Goal: Find specific page/section: Find specific page/section

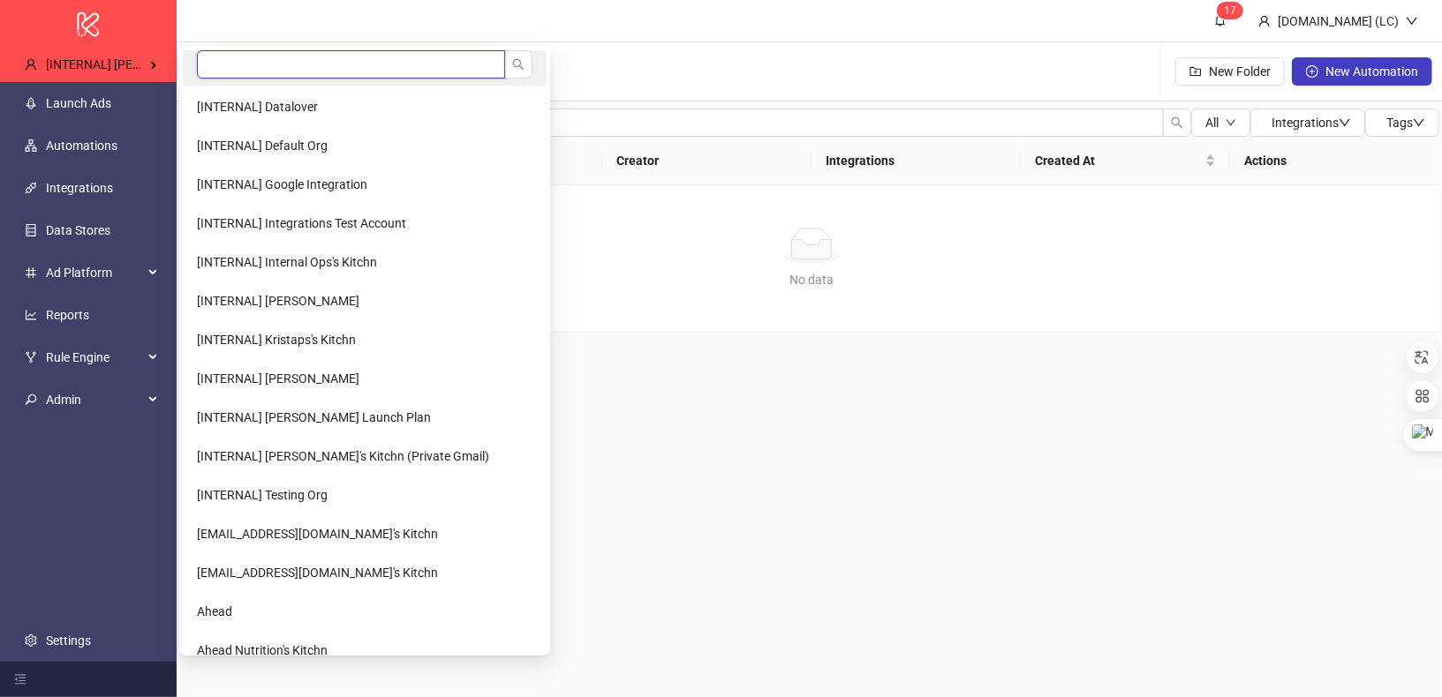
click at [212, 65] on input "search" at bounding box center [351, 64] width 308 height 28
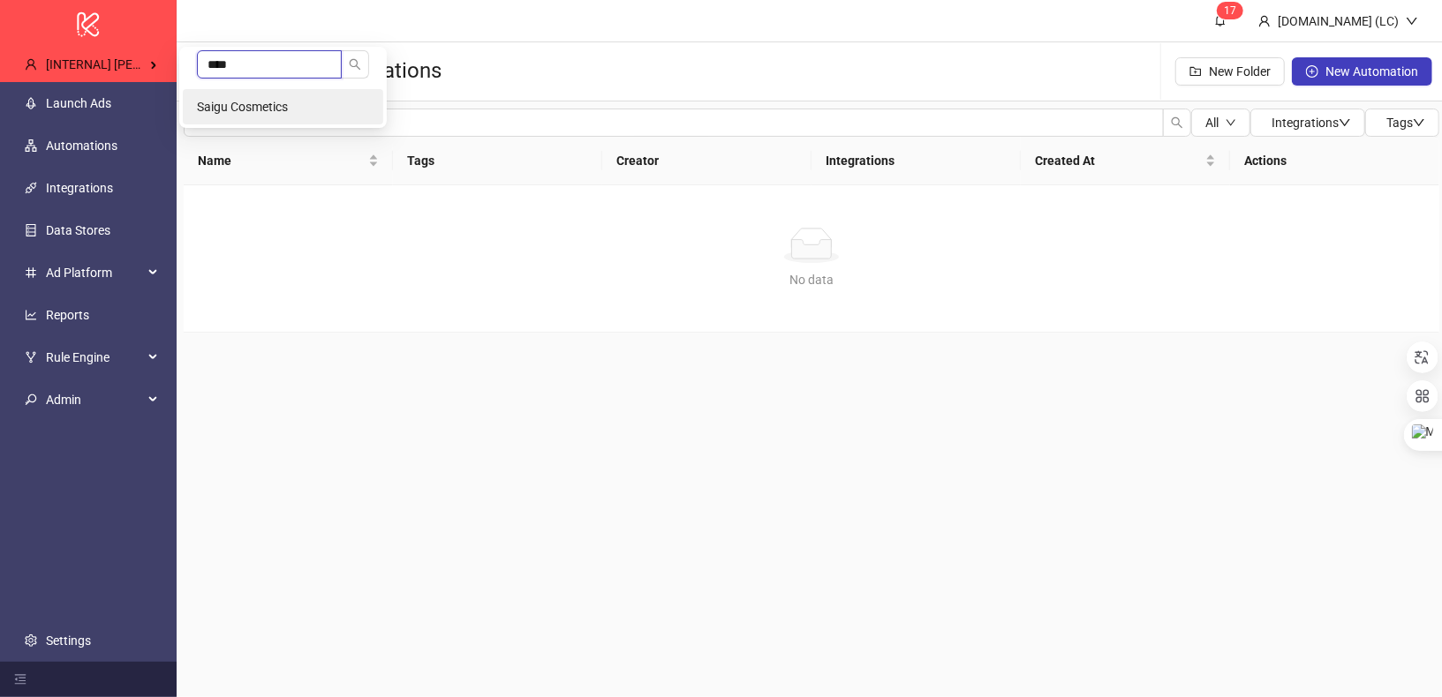
type input "****"
click at [222, 102] on span "Saigu Cosmetics" at bounding box center [242, 107] width 91 height 14
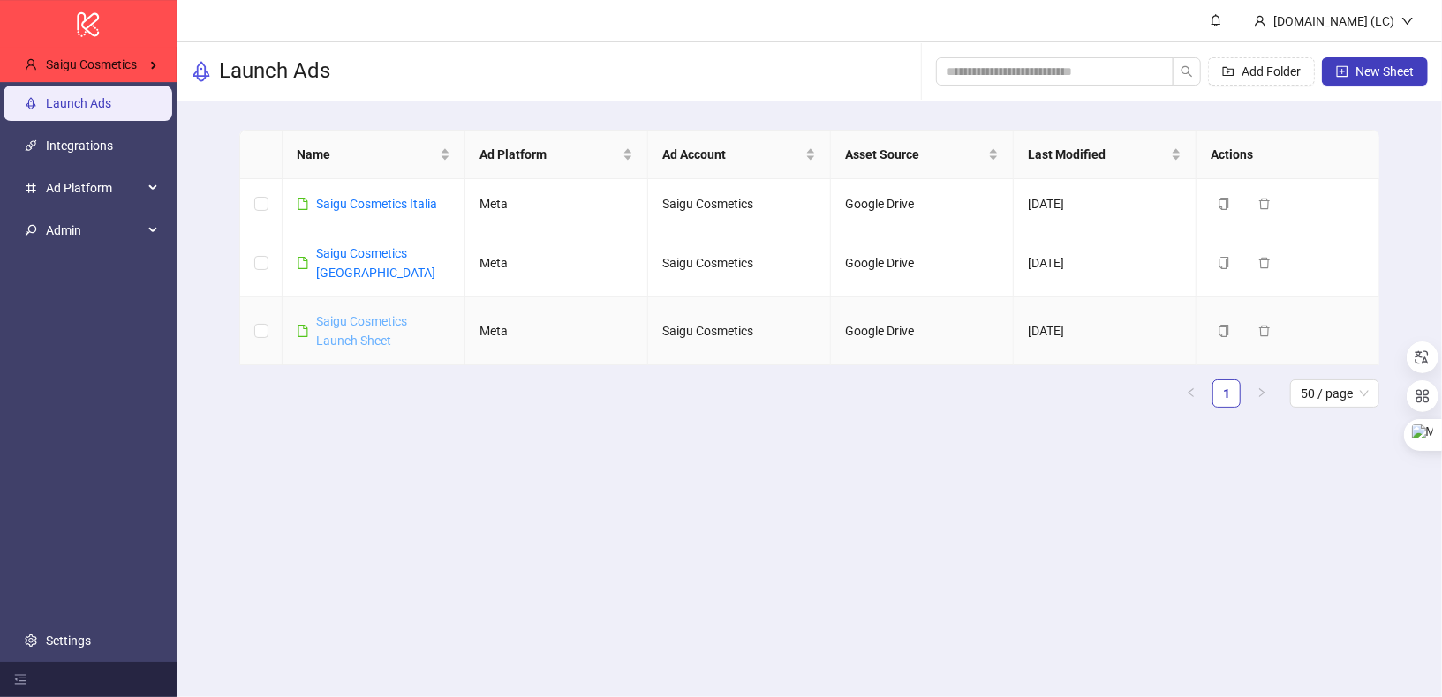
click at [372, 322] on link "Saigu Cosmetics Launch Sheet" at bounding box center [361, 331] width 91 height 34
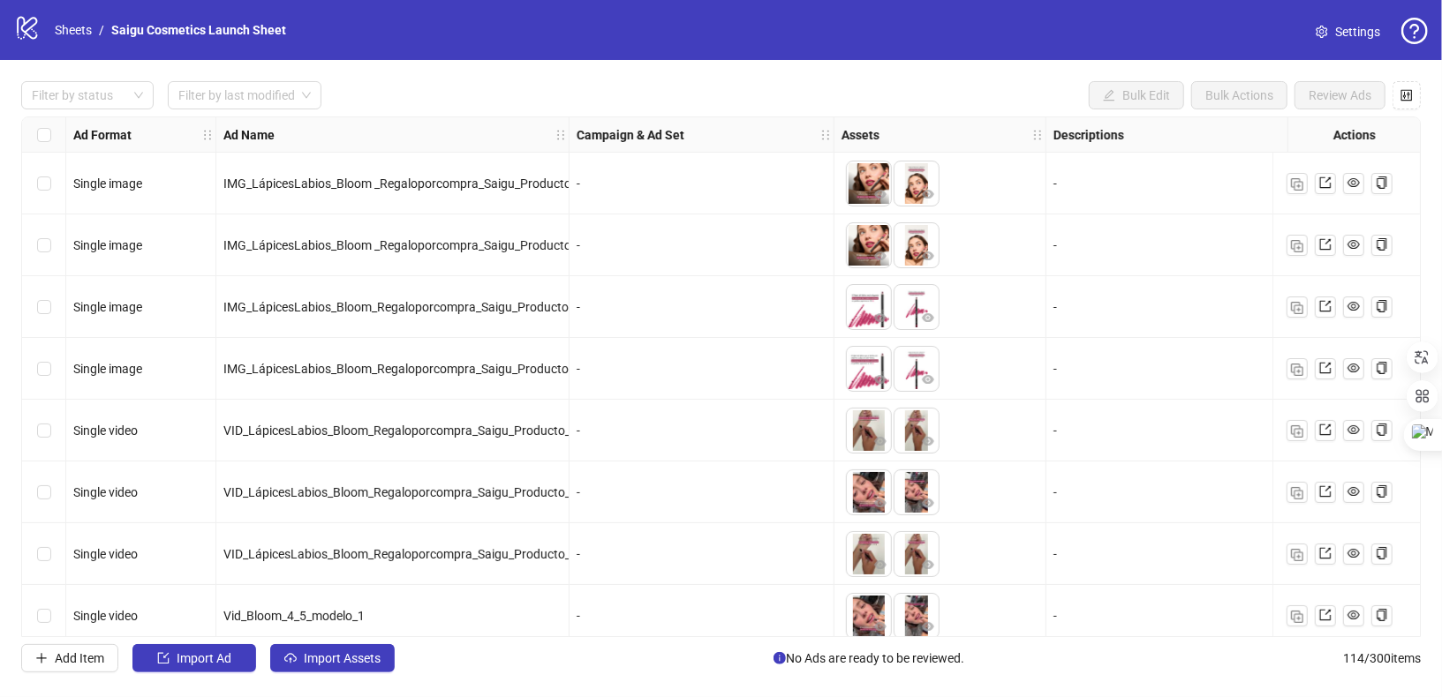
click at [864, 185] on img at bounding box center [869, 184] width 44 height 44
click at [868, 181] on img at bounding box center [869, 184] width 44 height 44
click at [913, 177] on img at bounding box center [916, 184] width 44 height 44
click at [925, 195] on icon "eye" at bounding box center [928, 194] width 12 height 12
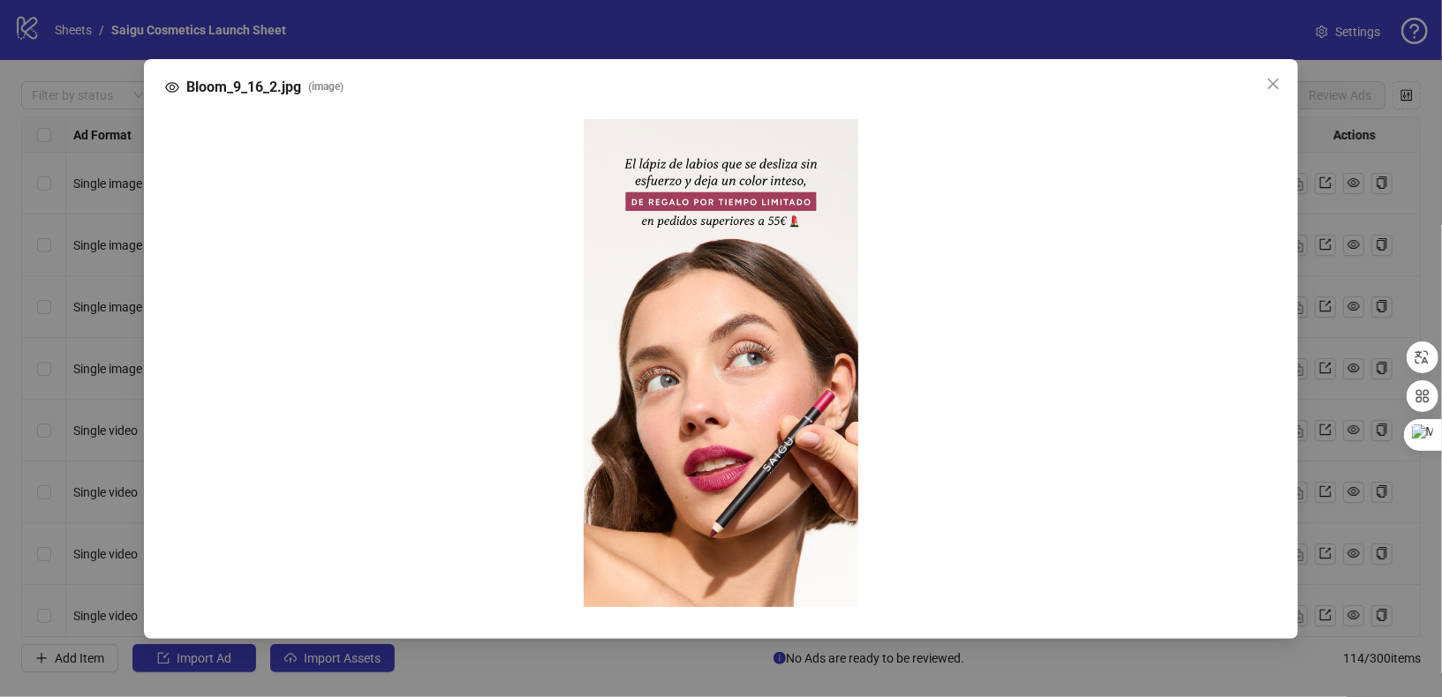
click at [1359, 174] on div "Bloom_9_16_2.jpg ( image )" at bounding box center [721, 348] width 1442 height 697
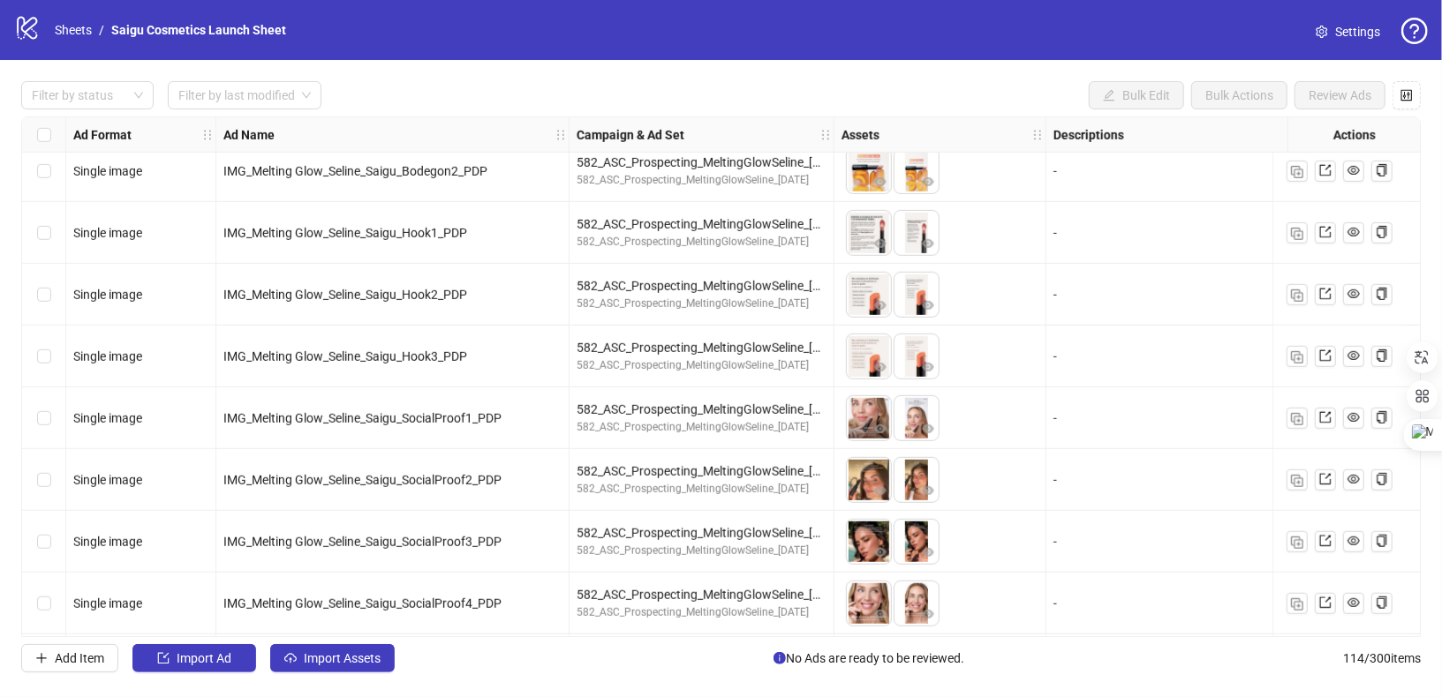
scroll to position [800, 0]
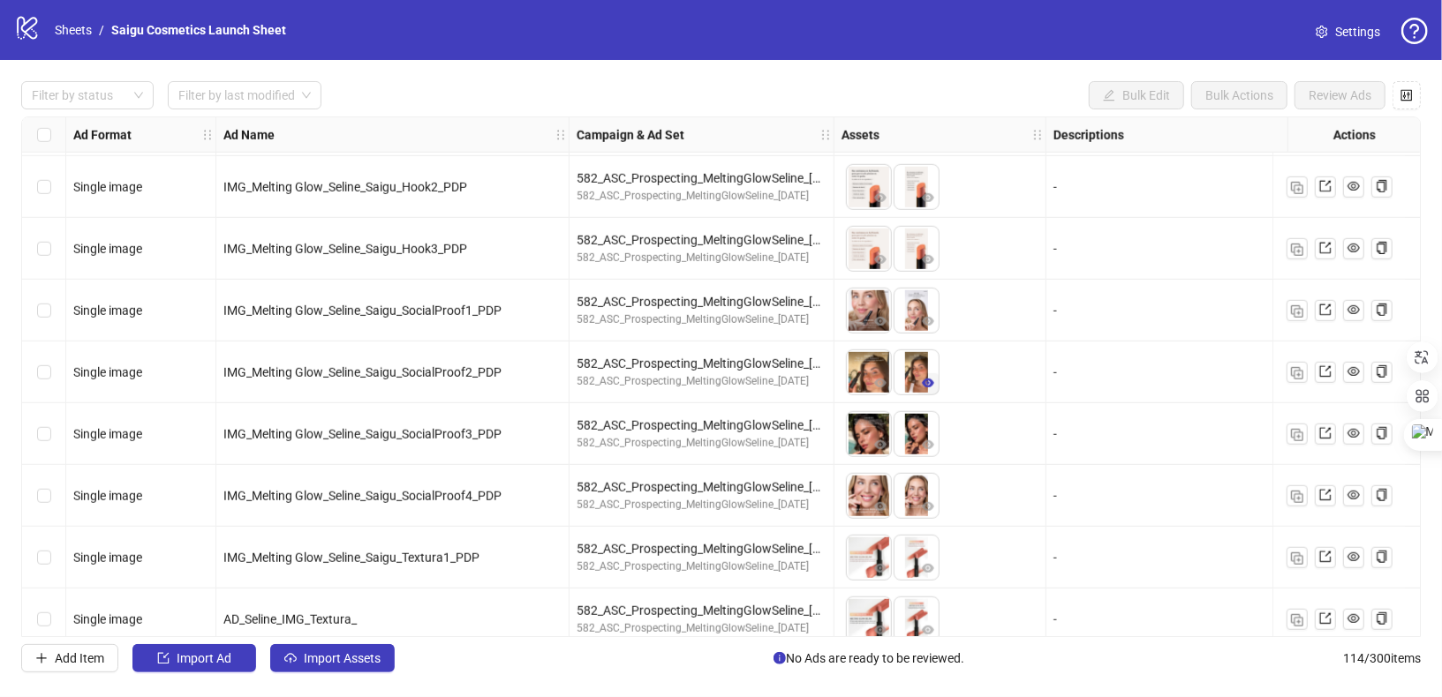
click at [929, 385] on icon "eye" at bounding box center [928, 383] width 12 height 9
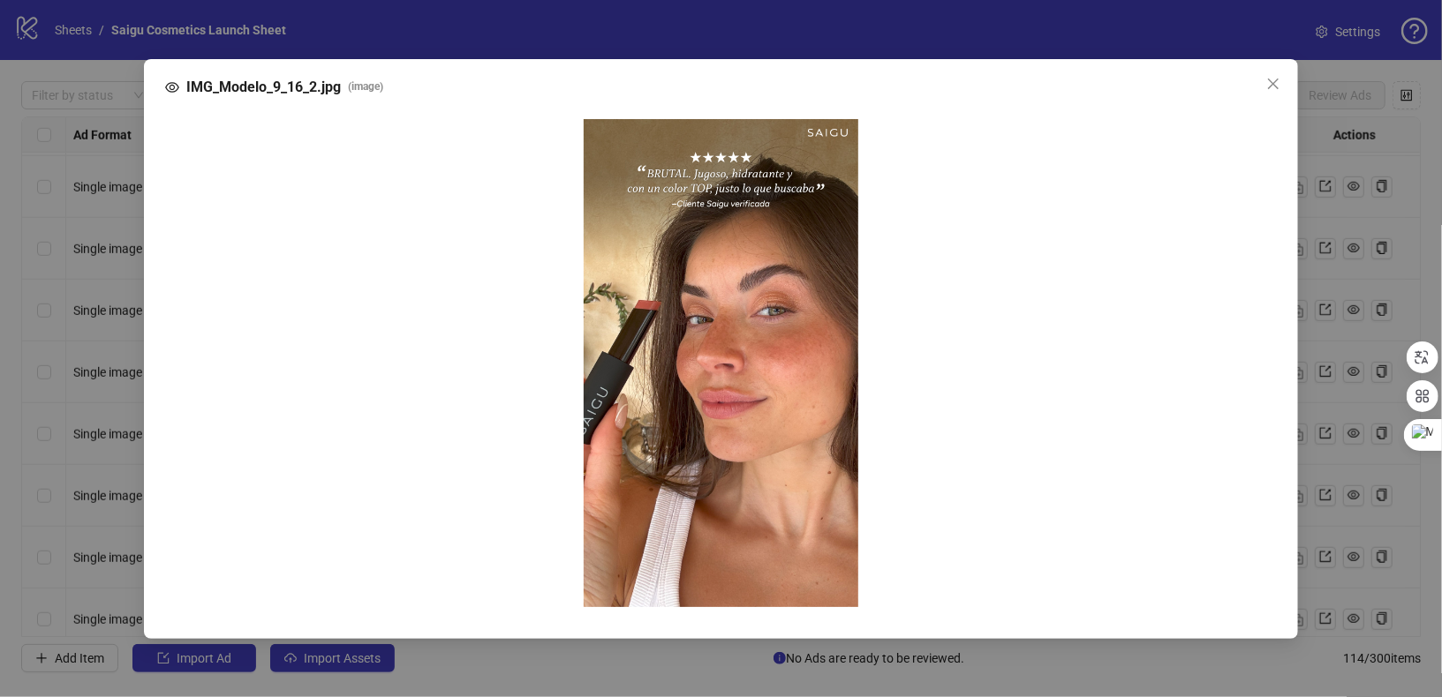
click at [1028, 650] on div "IMG_Modelo_9_16_2.jpg ( image )" at bounding box center [721, 348] width 1442 height 697
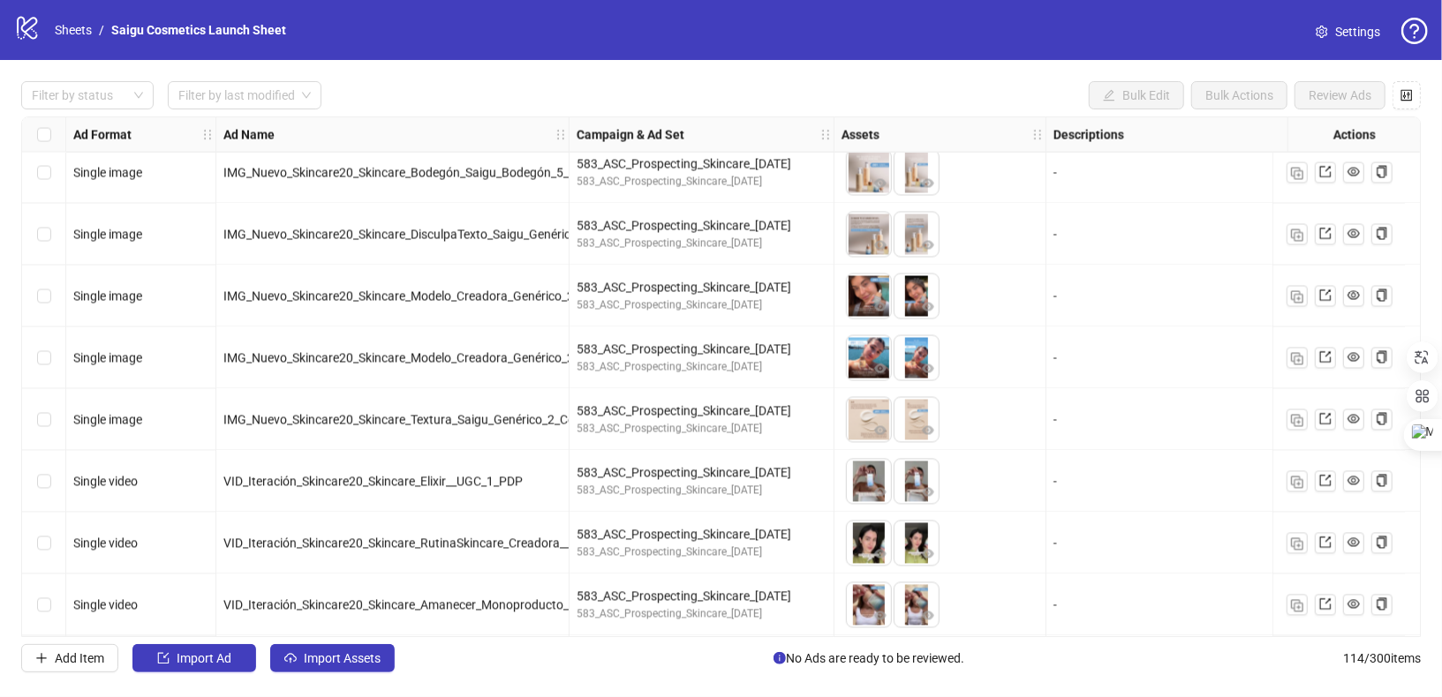
scroll to position [2189, 0]
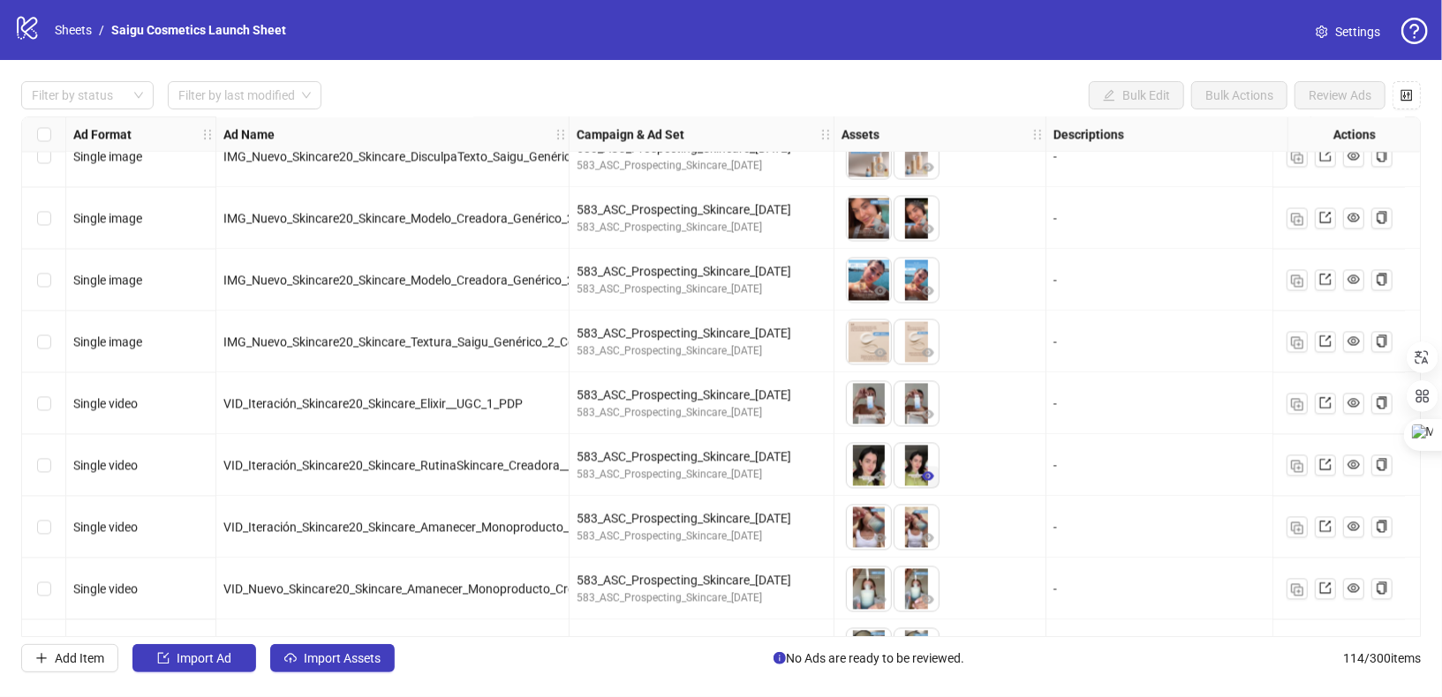
click at [922, 477] on icon "eye" at bounding box center [928, 476] width 12 height 9
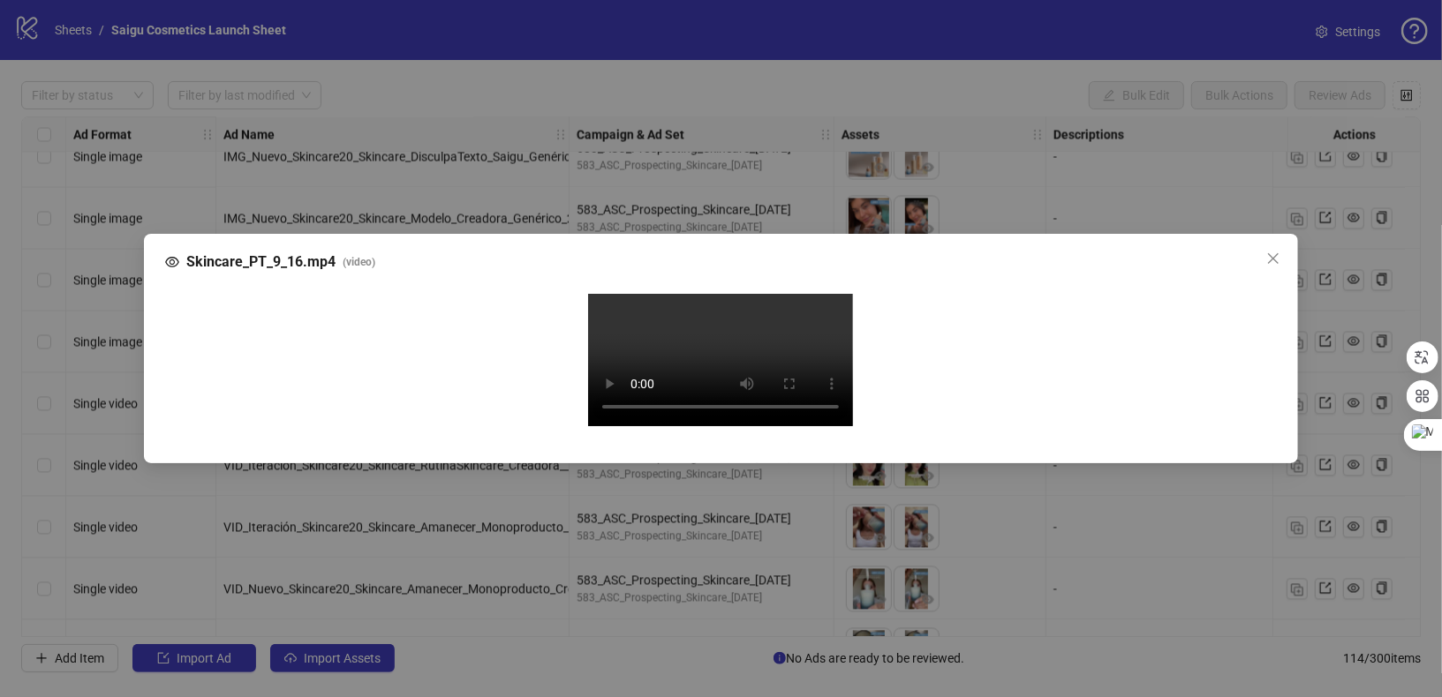
click at [742, 667] on div "Skincare_PT_9_16.mp4 ( video ) Your browser does not support the video tag." at bounding box center [721, 348] width 1442 height 697
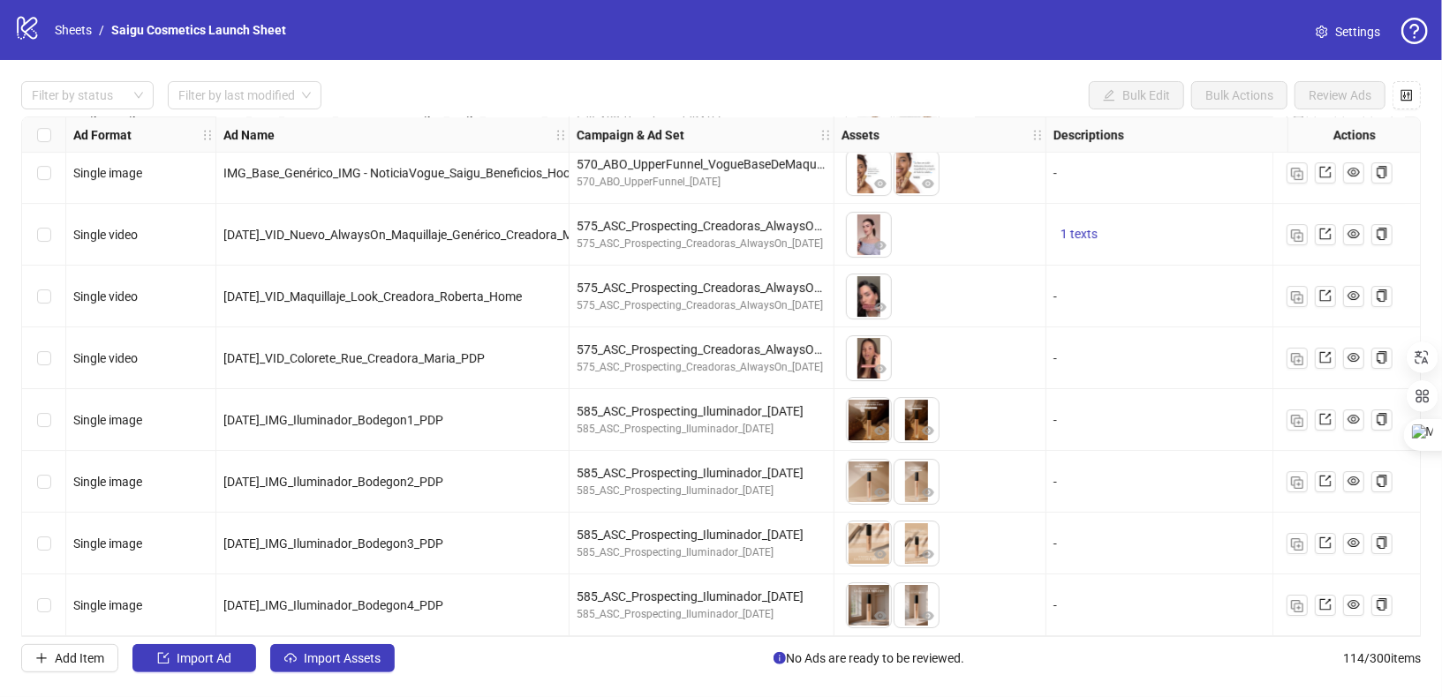
scroll to position [3971, 0]
